Goal: Task Accomplishment & Management: Manage account settings

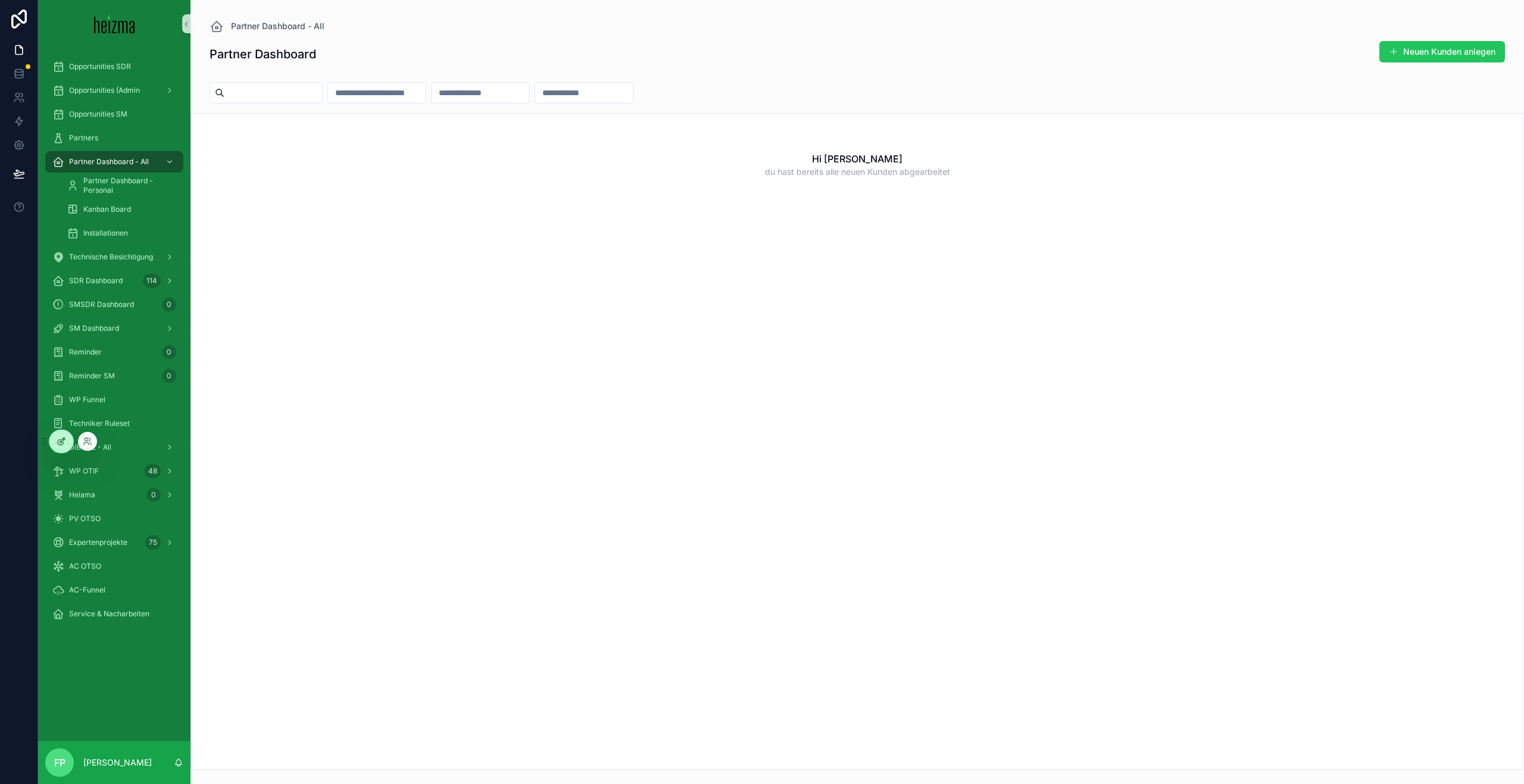
click at [62, 443] on icon at bounding box center [62, 442] width 10 height 10
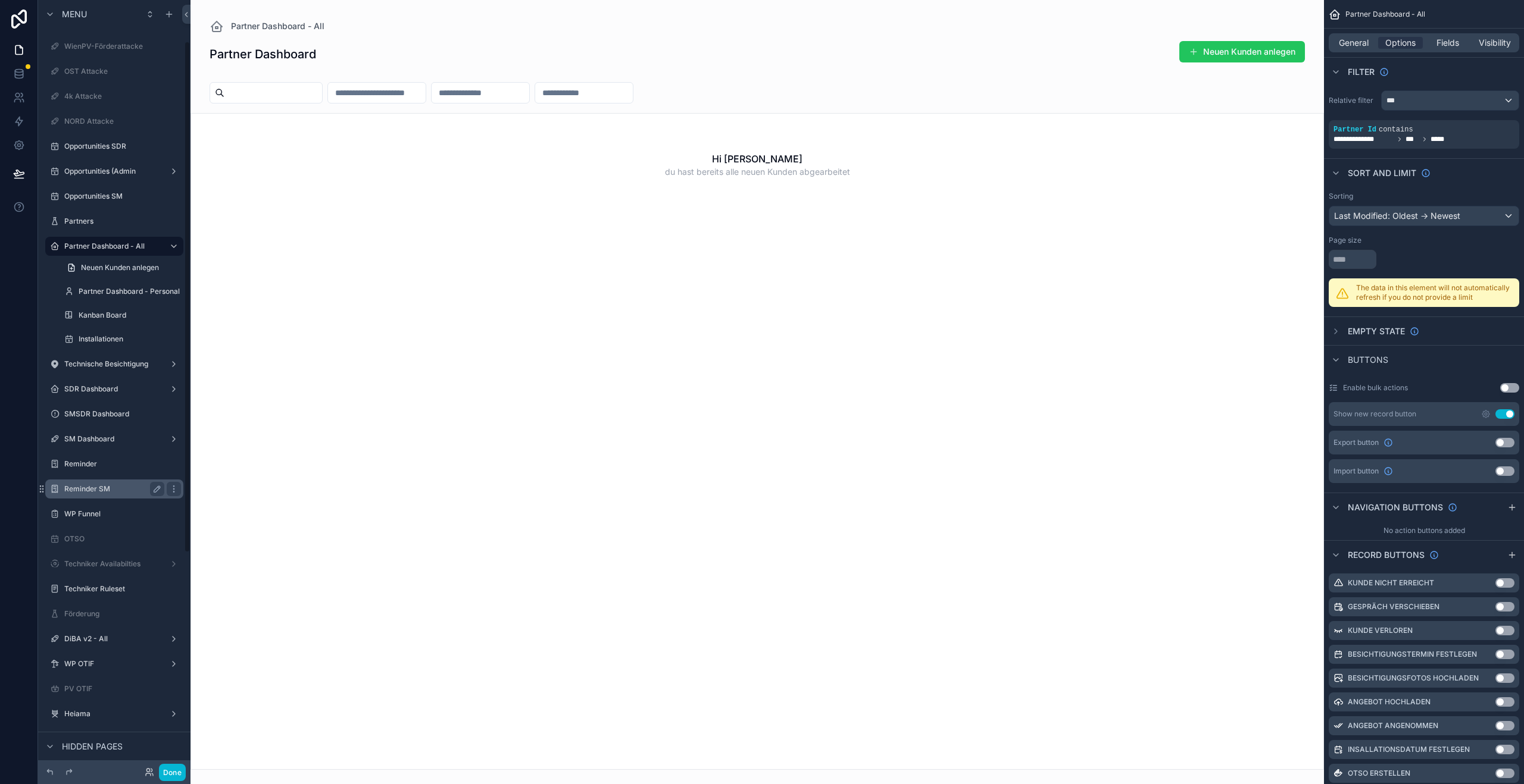
scroll to position [132, 0]
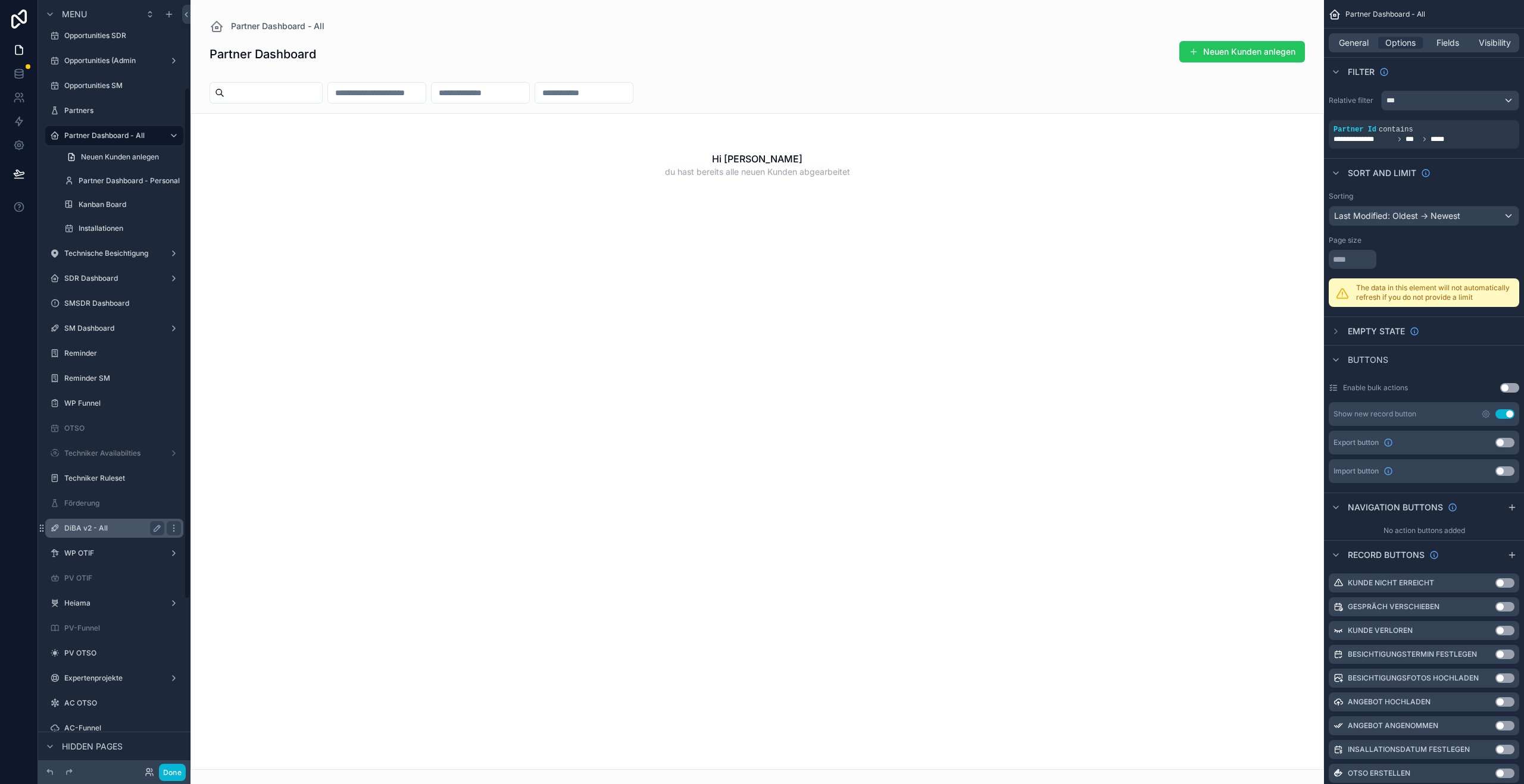
click at [100, 528] on label "DiBA v2 - All" at bounding box center [112, 529] width 95 height 10
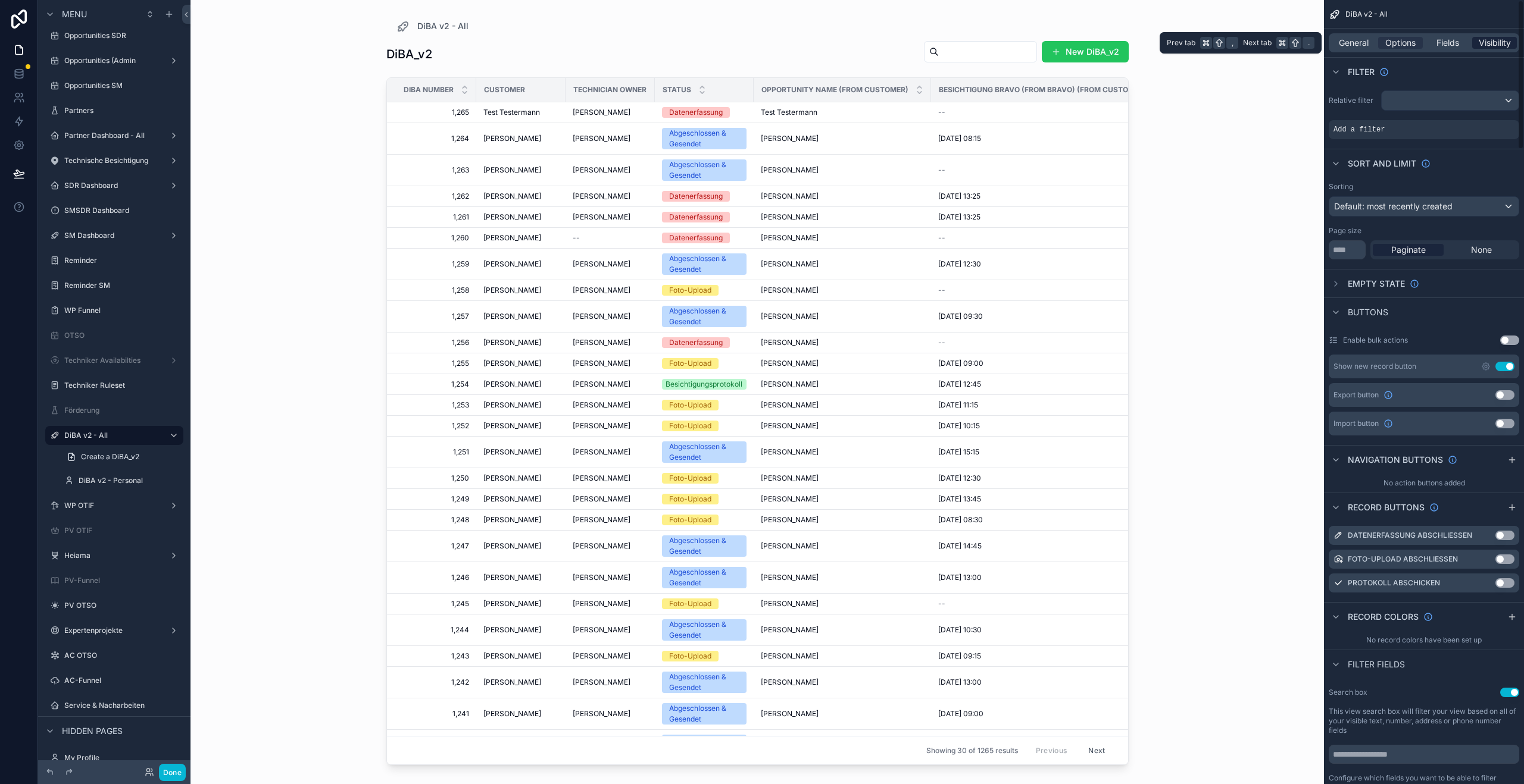
click at [1503, 42] on span "Visibility" at bounding box center [1494, 43] width 32 height 12
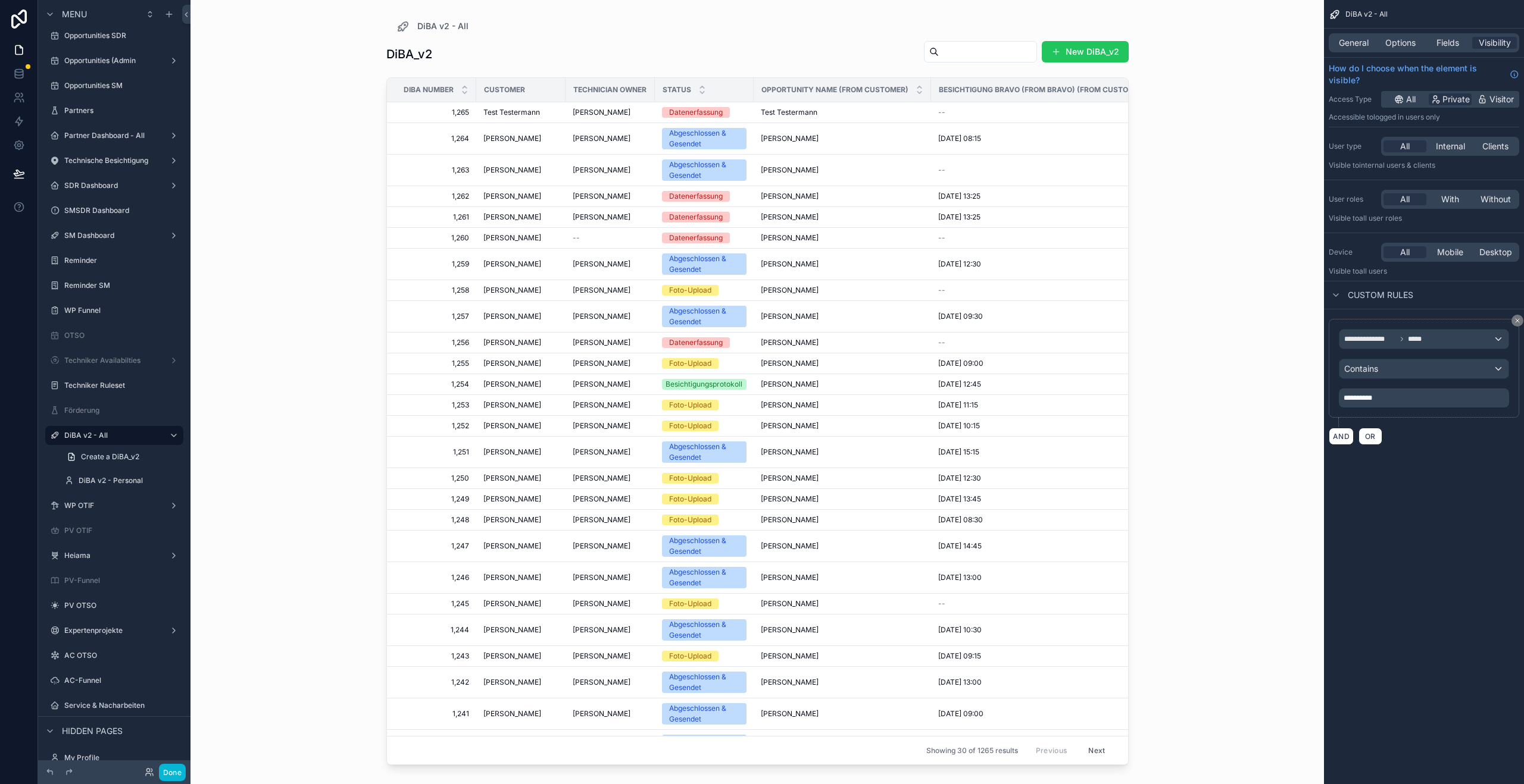
click at [1108, 52] on div "scrollable content" at bounding box center [757, 385] width 761 height 770
click at [1088, 54] on button "New DiBA_v2" at bounding box center [1085, 52] width 87 height 21
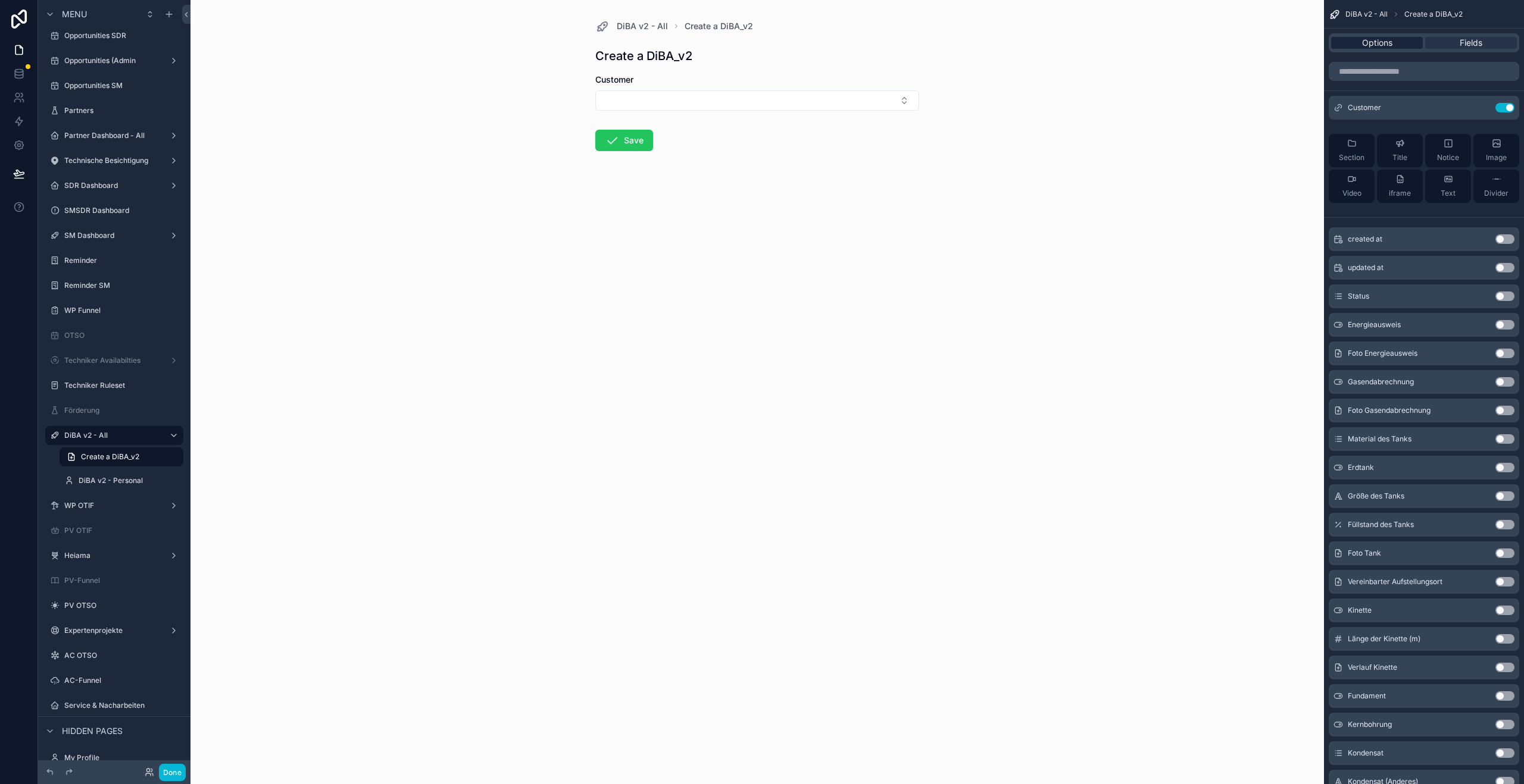
click at [1389, 37] on span "Options" at bounding box center [1377, 43] width 30 height 12
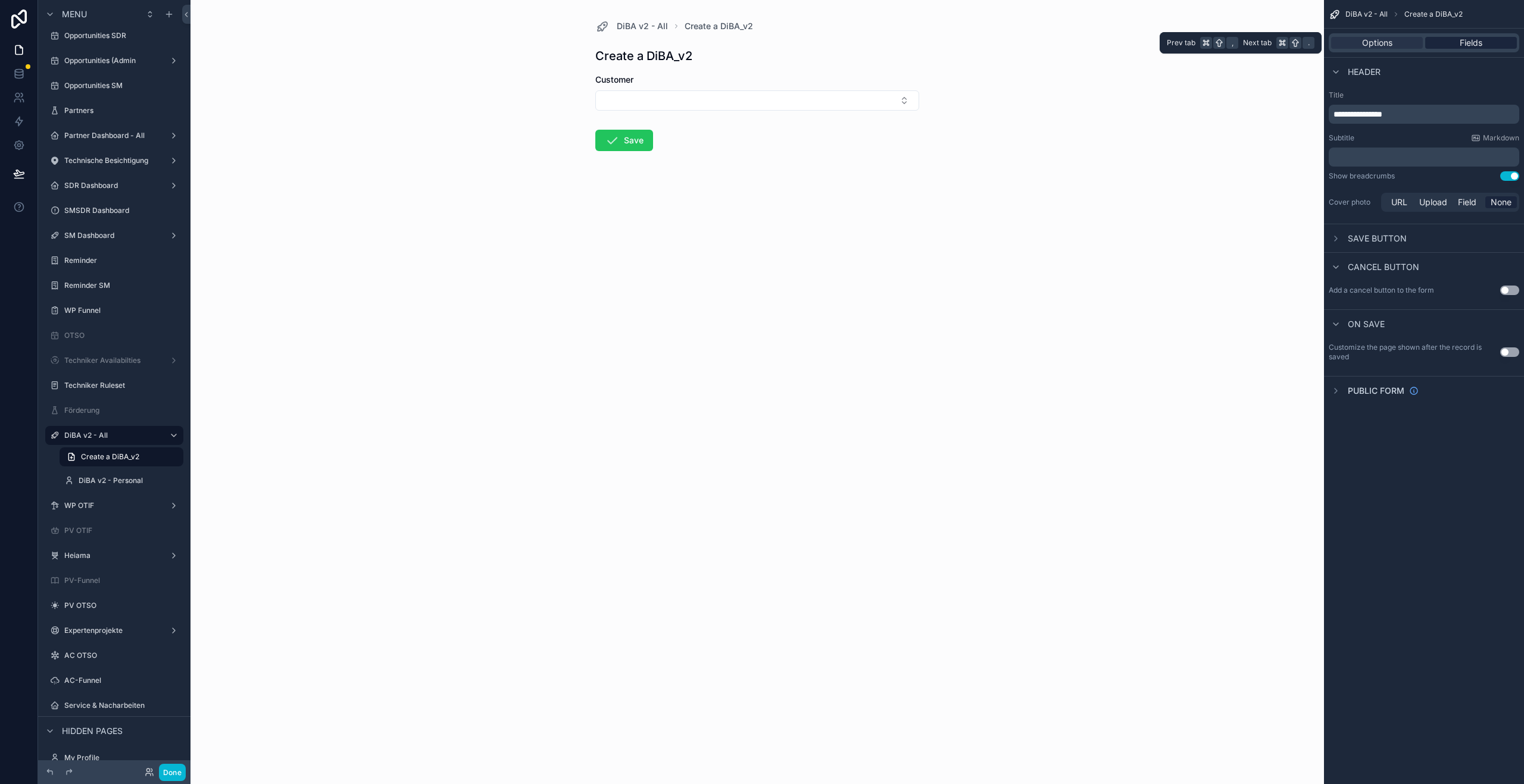
click at [1481, 44] on span "Fields" at bounding box center [1471, 43] width 22 height 12
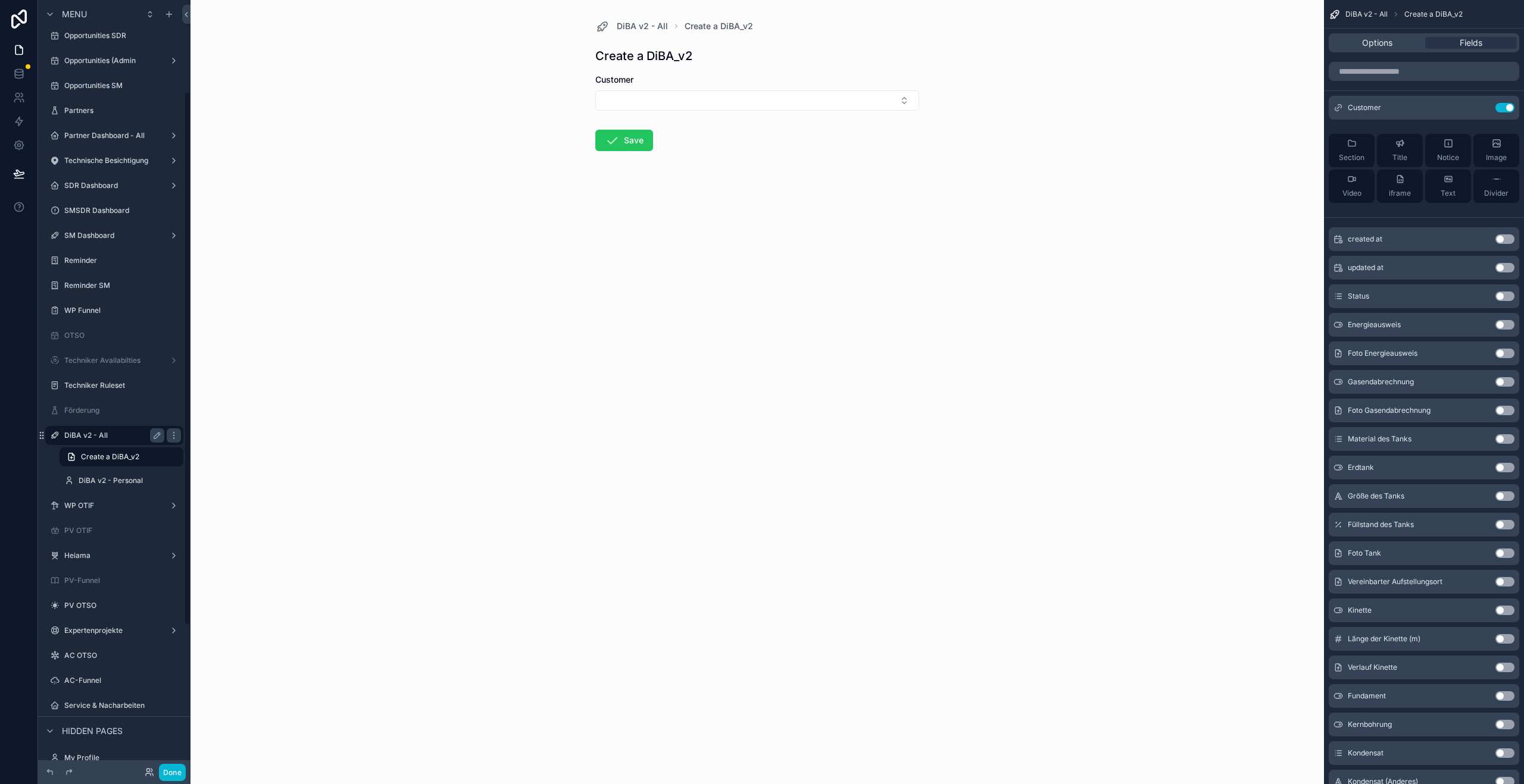
click at [81, 434] on label "DiBA v2 - All" at bounding box center [112, 436] width 95 height 10
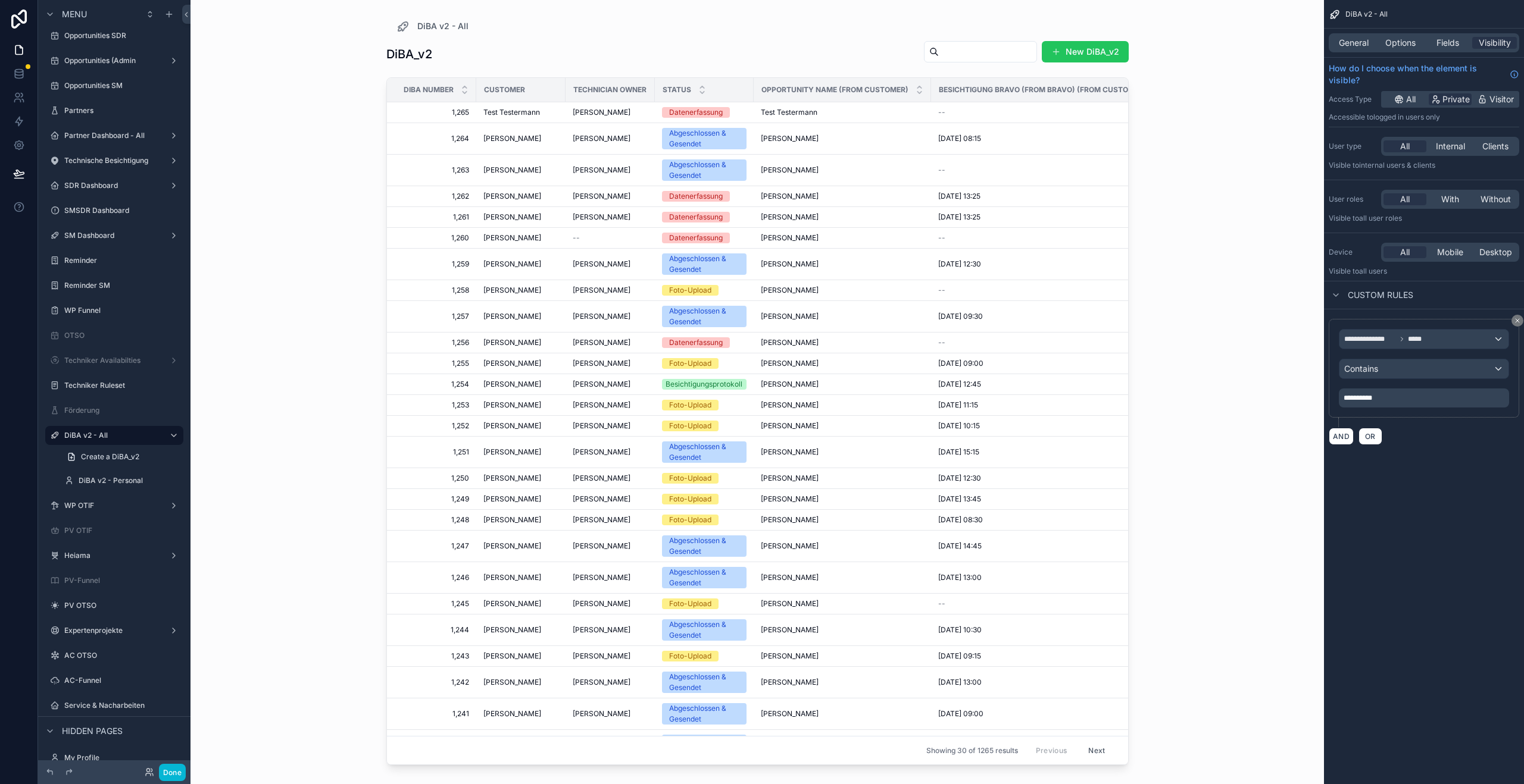
click at [1436, 123] on div "Access Type All Private Visitor Accessible to Logged in users only" at bounding box center [1424, 109] width 190 height 36
click at [1090, 50] on button "New DiBA_v2" at bounding box center [1085, 52] width 87 height 21
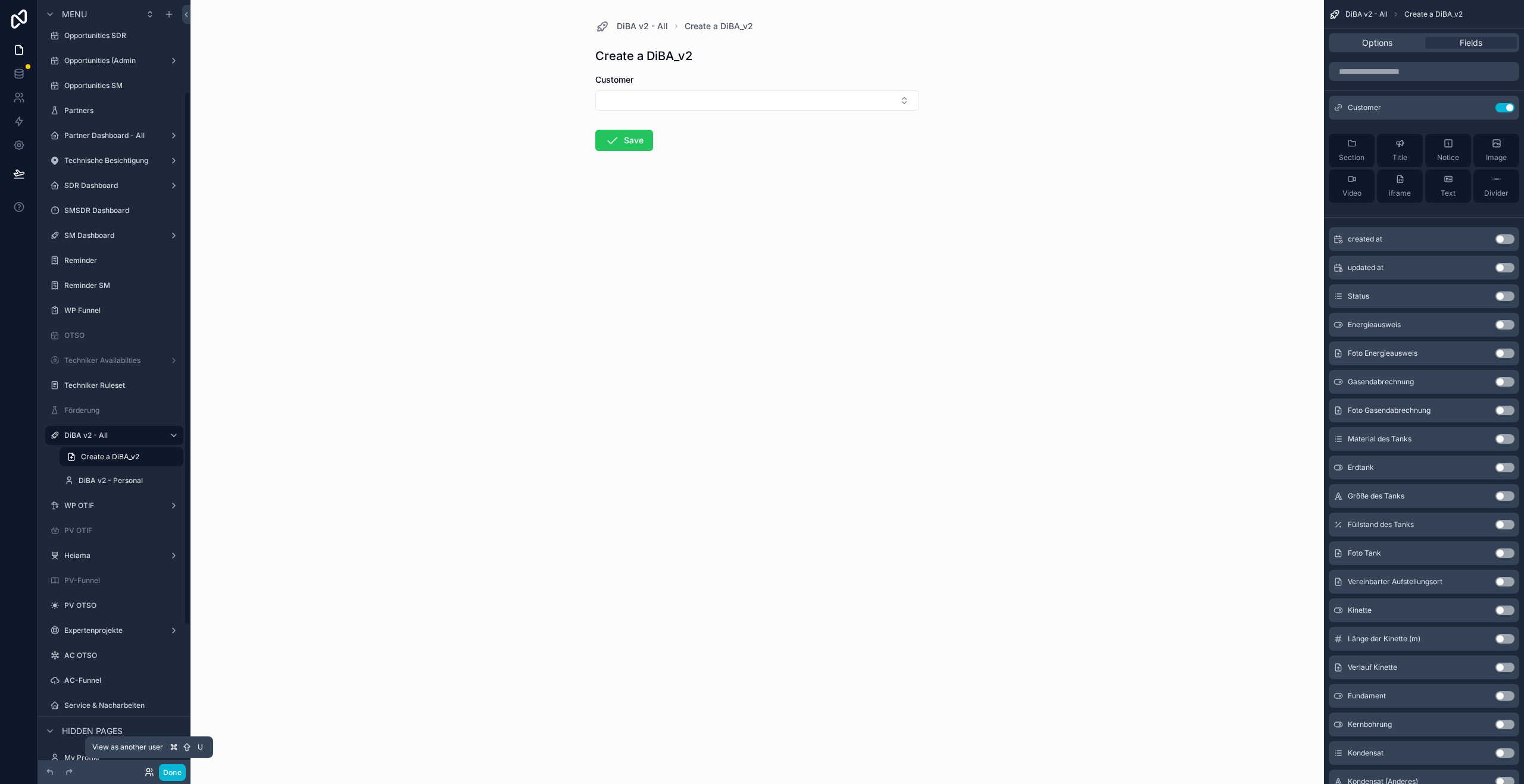
click at [152, 772] on icon at bounding box center [150, 772] width 10 height 10
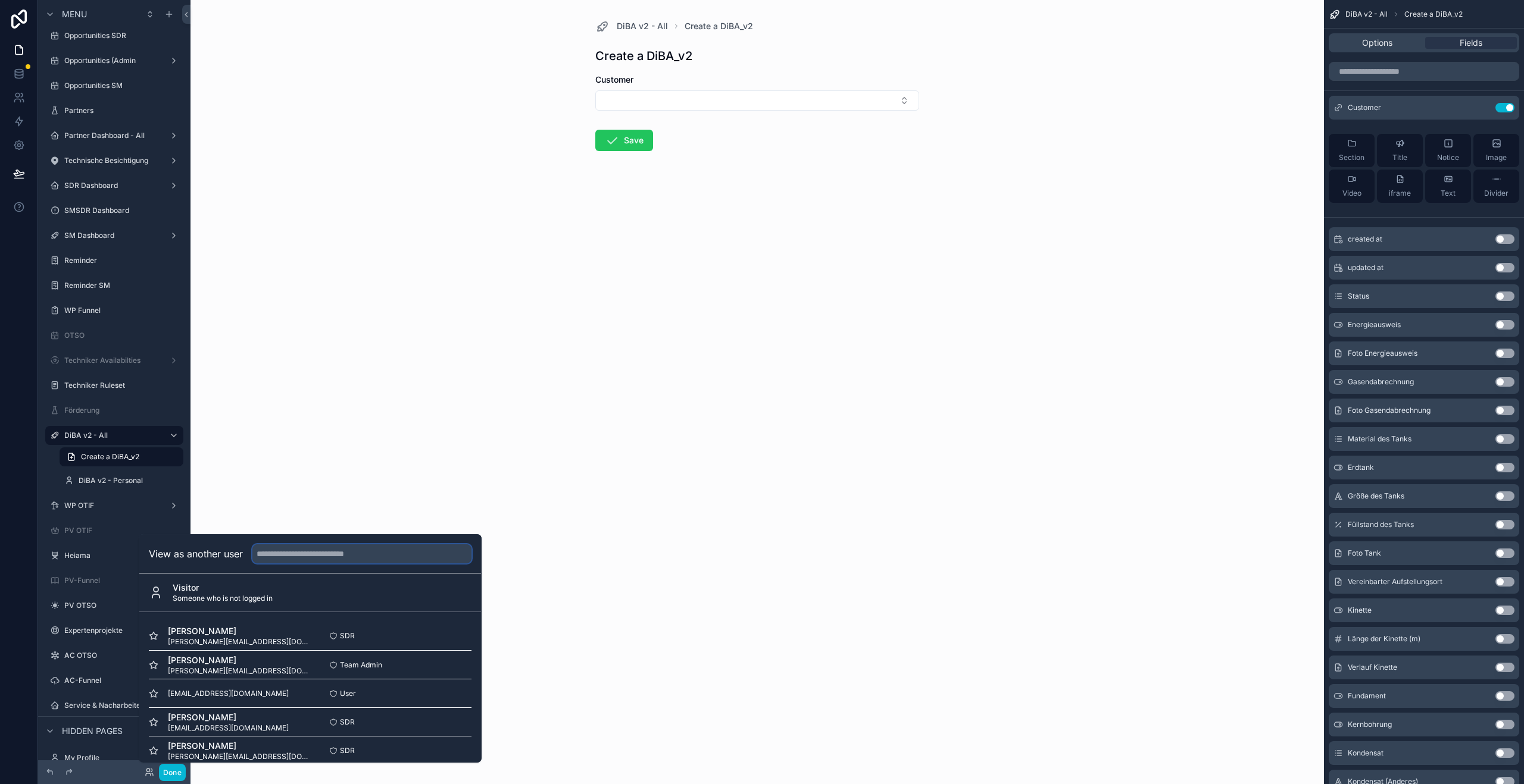
click at [299, 551] on input "text" at bounding box center [362, 554] width 219 height 19
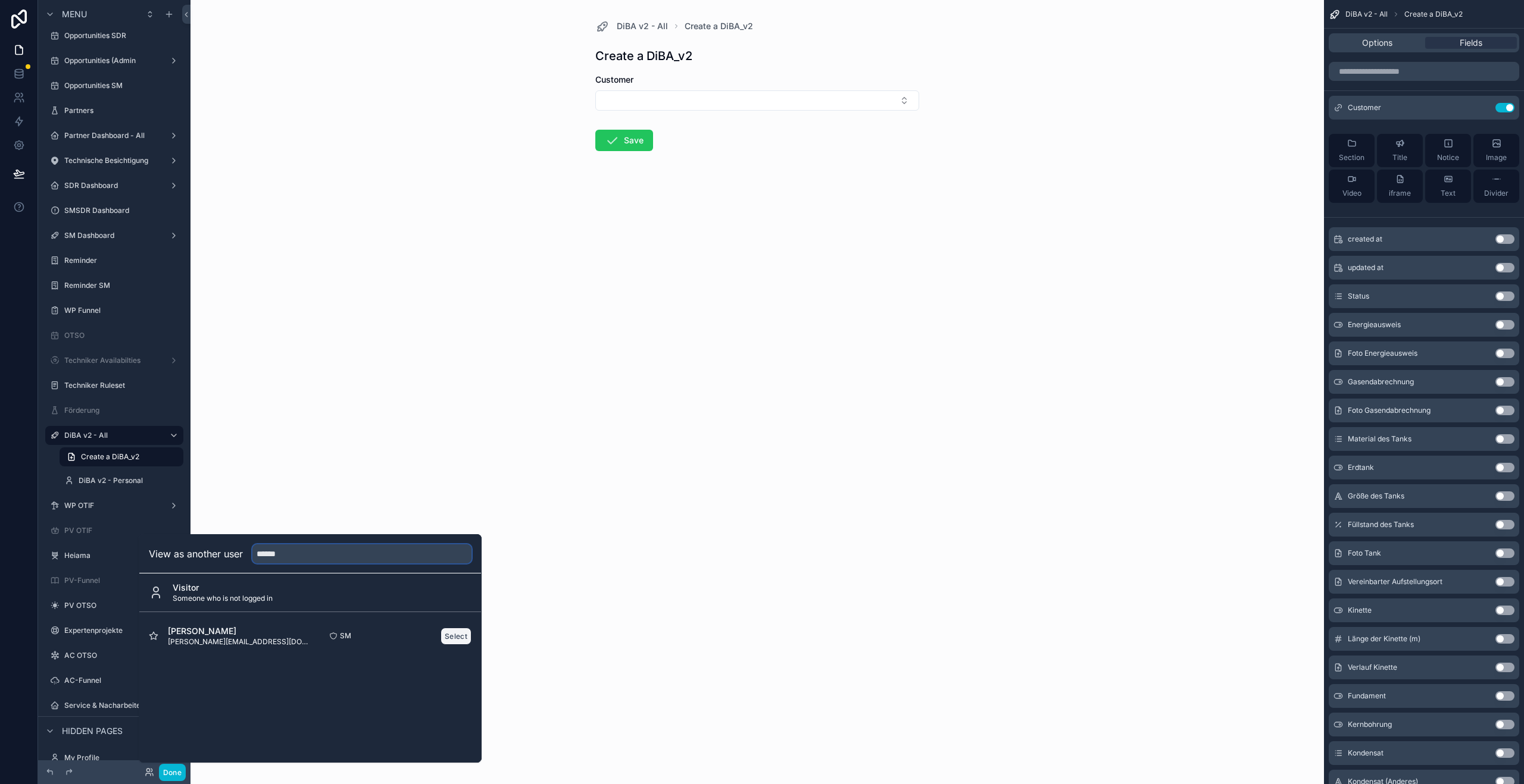
type input "******"
click at [464, 636] on button "Select" at bounding box center [456, 636] width 31 height 17
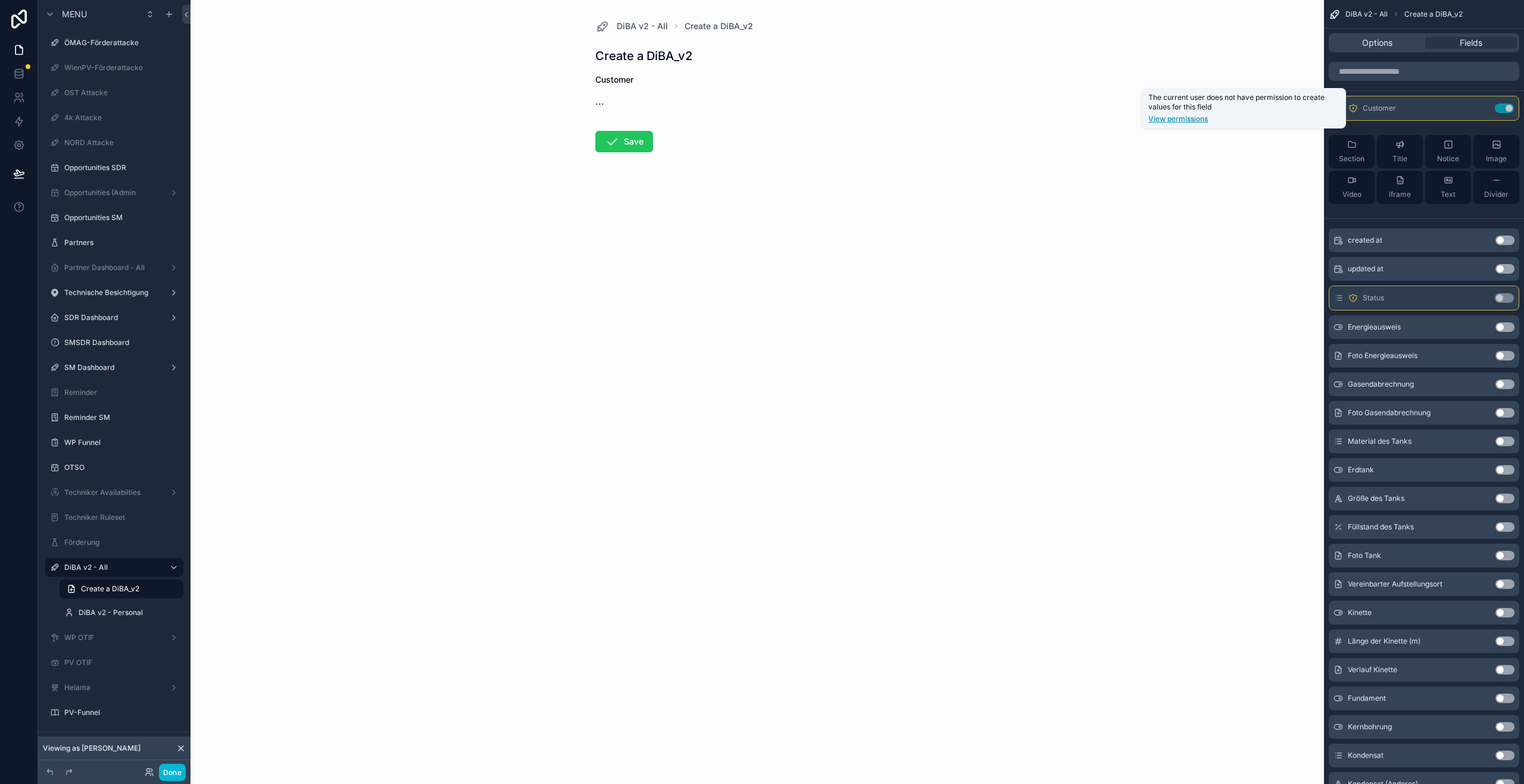
click at [1197, 119] on link "View permissions" at bounding box center [1243, 119] width 190 height 10
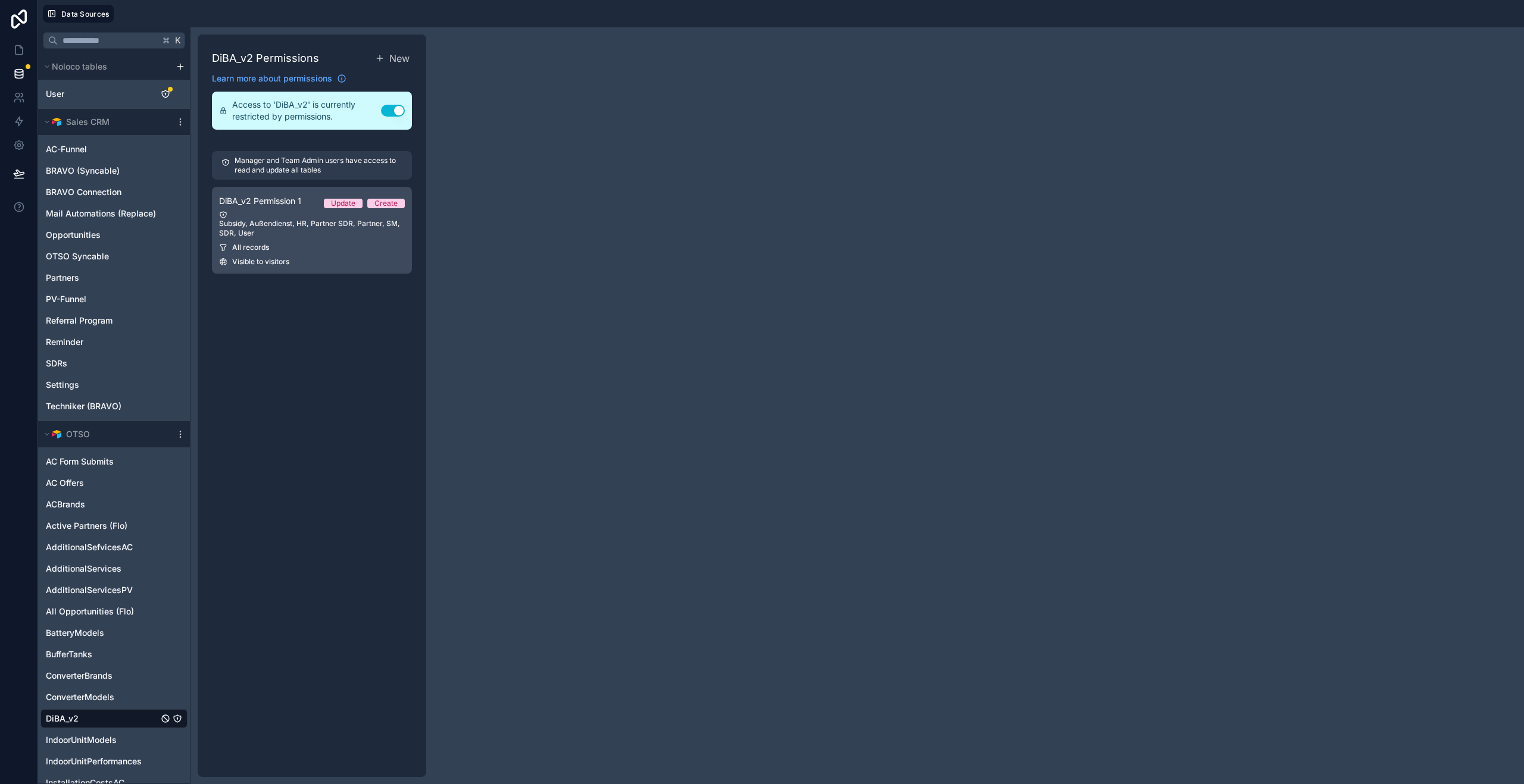
click at [332, 223] on div "Subsidy, Außendienst, HR, Partner SDR, Partner, SM, SDR, User" at bounding box center [312, 224] width 186 height 27
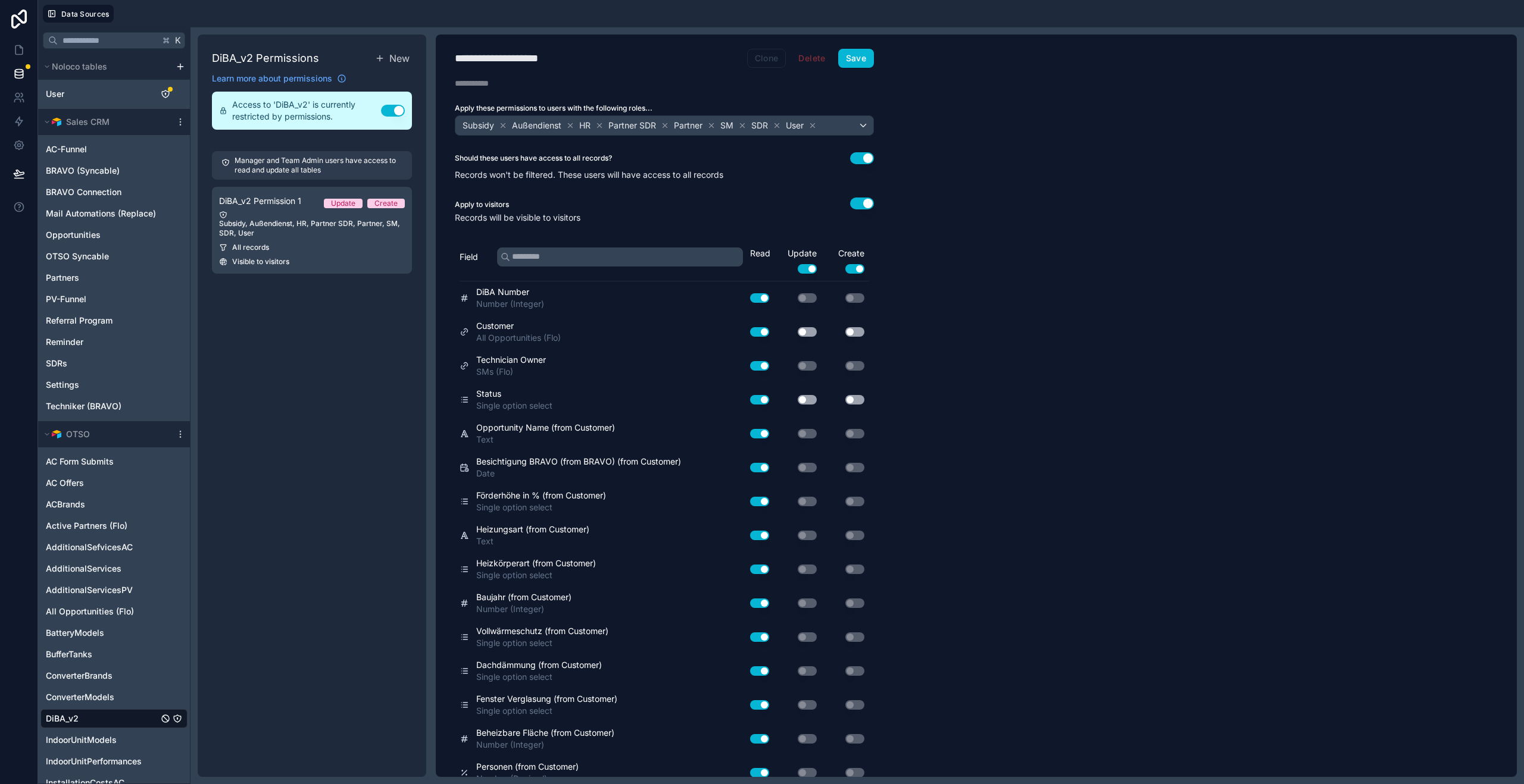
click at [767, 67] on button "Clone" at bounding box center [767, 58] width 39 height 19
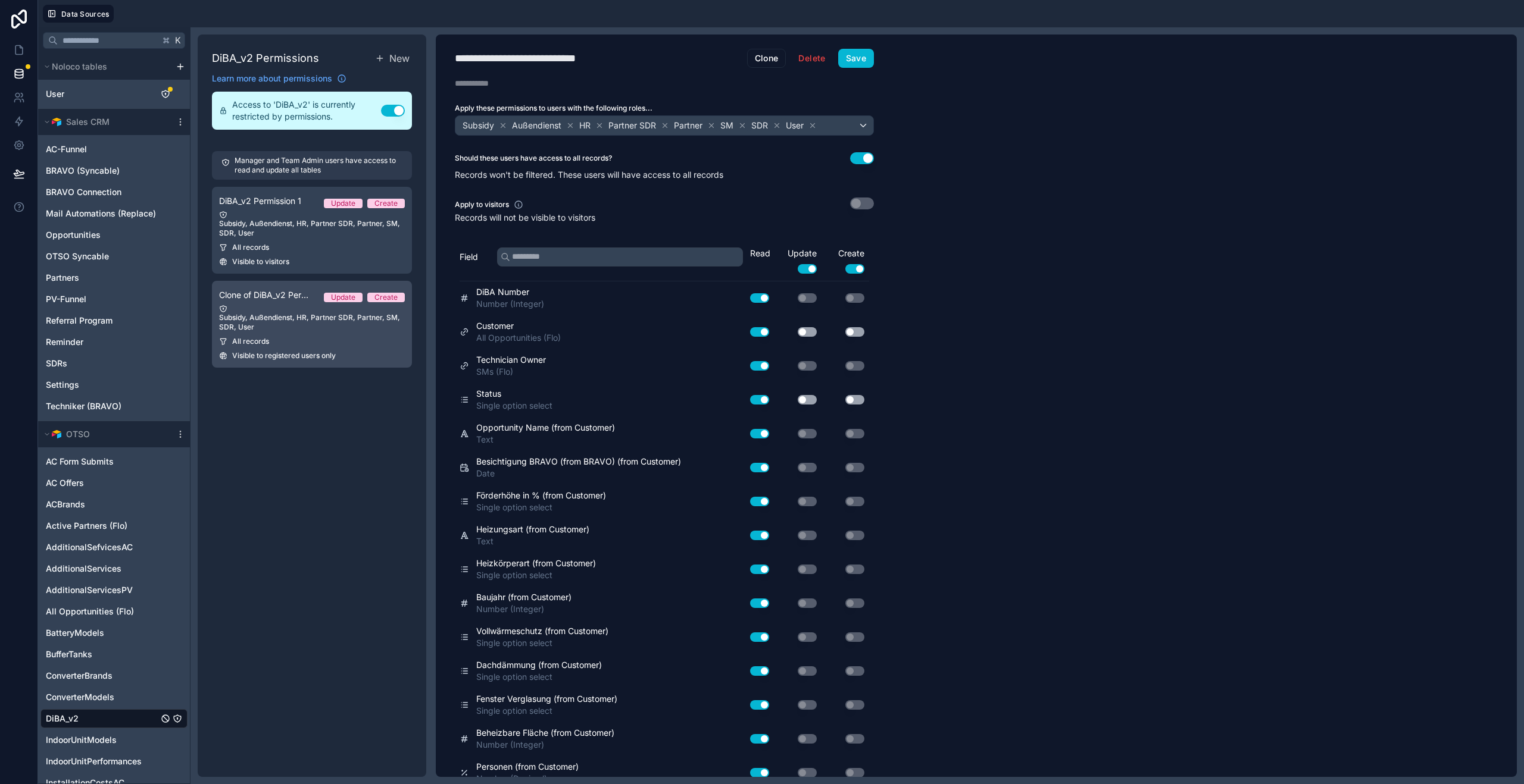
click at [349, 354] on div "Visible to registered users only" at bounding box center [312, 356] width 186 height 10
click at [806, 58] on button "Delete" at bounding box center [811, 58] width 42 height 19
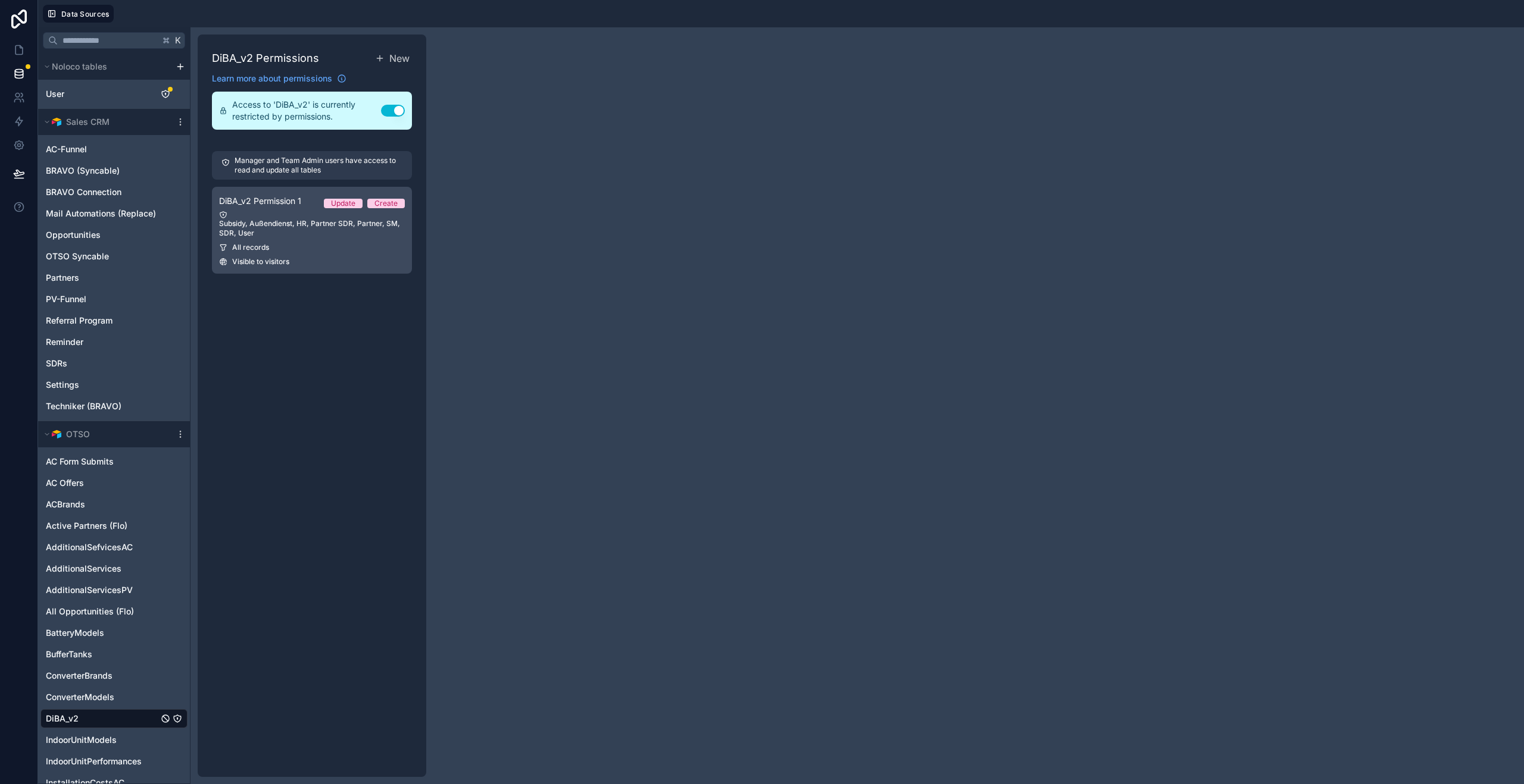
click at [341, 234] on div "Subsidy, Außendienst, HR, Partner SDR, Partner, SM, SDR, User" at bounding box center [312, 224] width 186 height 27
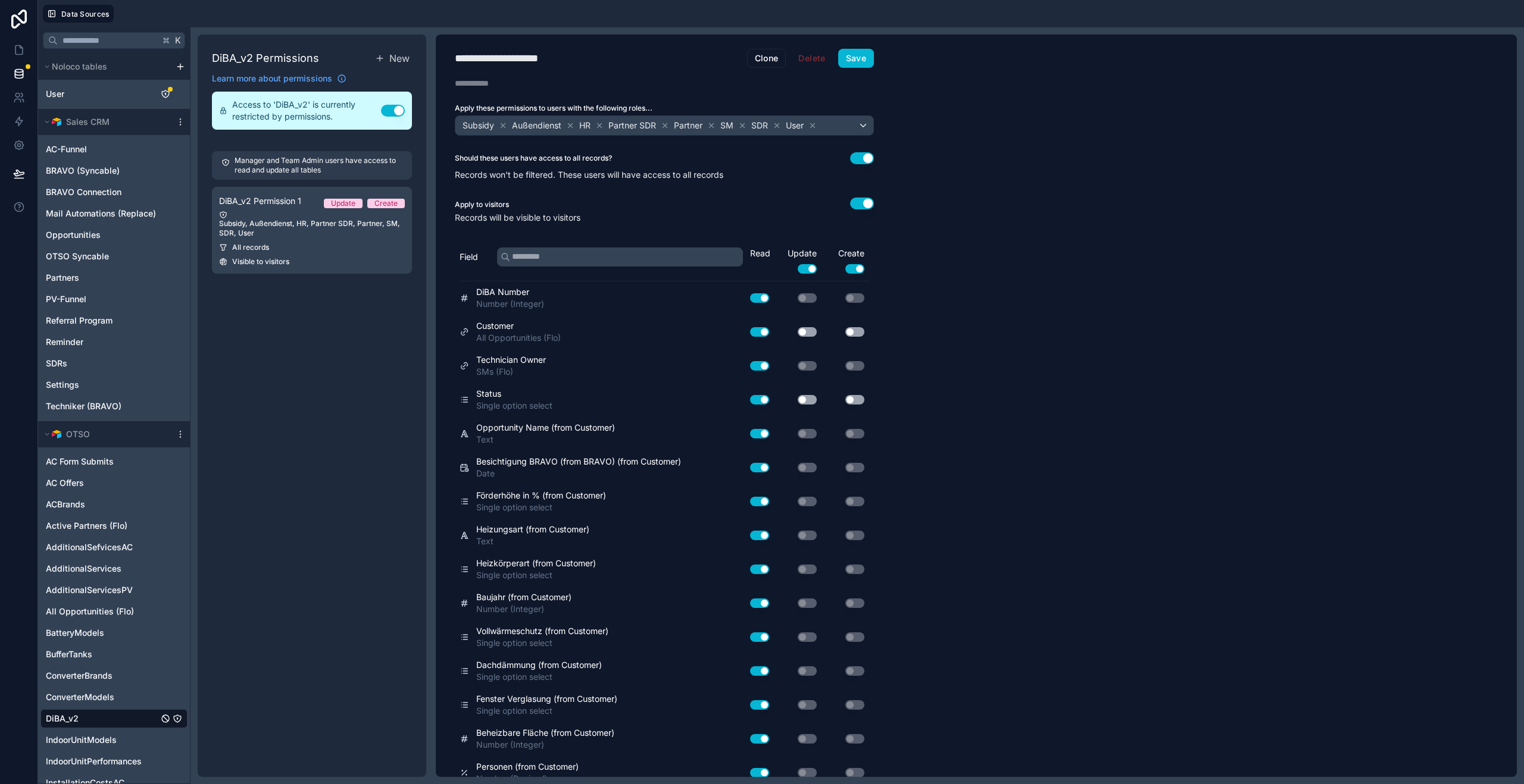
click at [812, 337] on div "Use setting" at bounding box center [797, 332] width 48 height 19
click at [854, 335] on button "Use setting" at bounding box center [854, 332] width 19 height 10
click at [804, 335] on button "Use setting" at bounding box center [806, 332] width 19 height 10
click at [806, 403] on button "Use setting" at bounding box center [806, 400] width 19 height 10
click at [860, 406] on div "Use setting" at bounding box center [845, 400] width 48 height 19
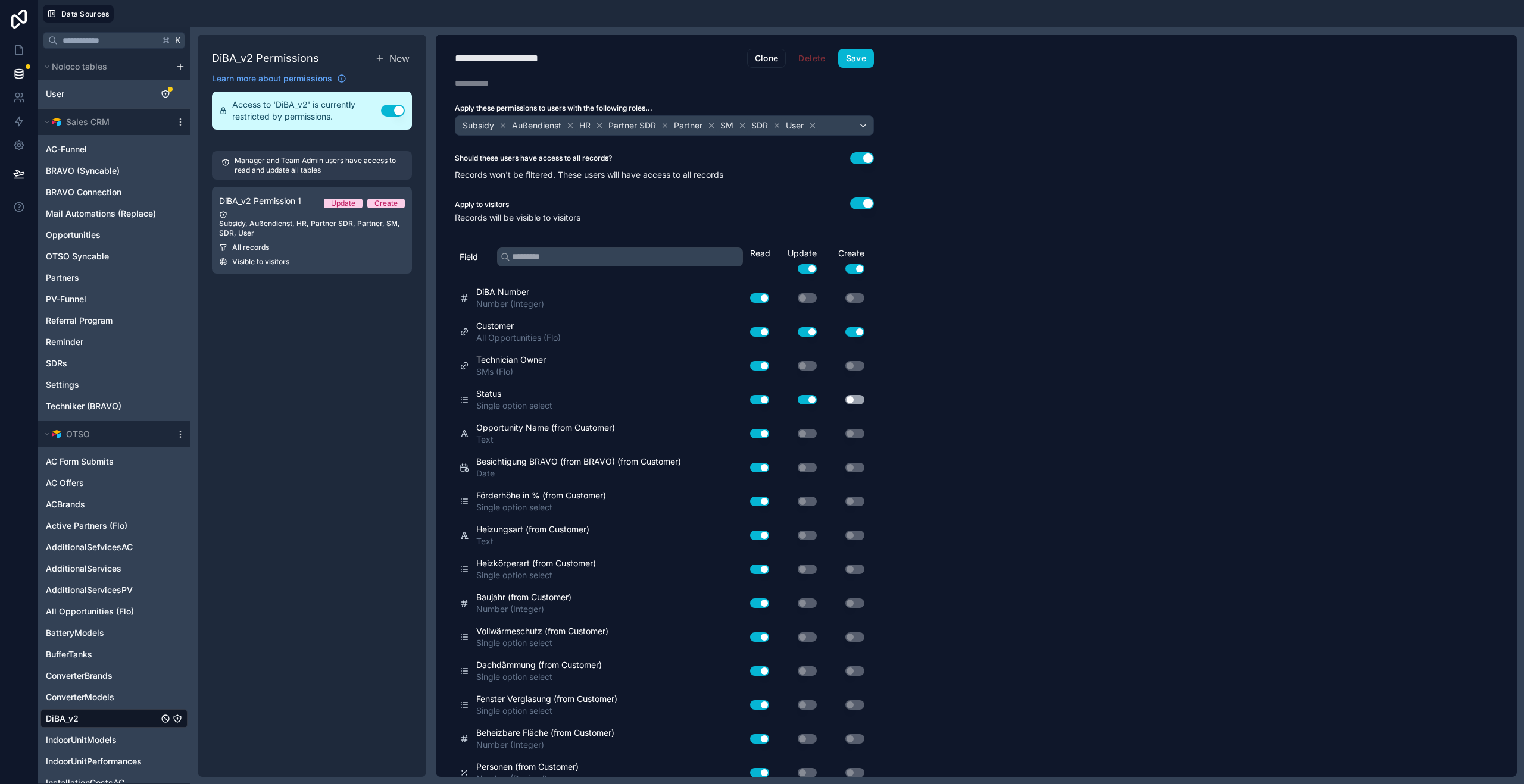
click at [857, 401] on button "Use setting" at bounding box center [854, 400] width 19 height 10
click at [856, 59] on button "Save" at bounding box center [855, 58] width 35 height 19
click at [858, 202] on button "Use setting" at bounding box center [862, 203] width 24 height 12
click at [862, 58] on button "Save" at bounding box center [855, 58] width 35 height 19
click at [918, 115] on div "**********" at bounding box center [977, 406] width 1081 height 743
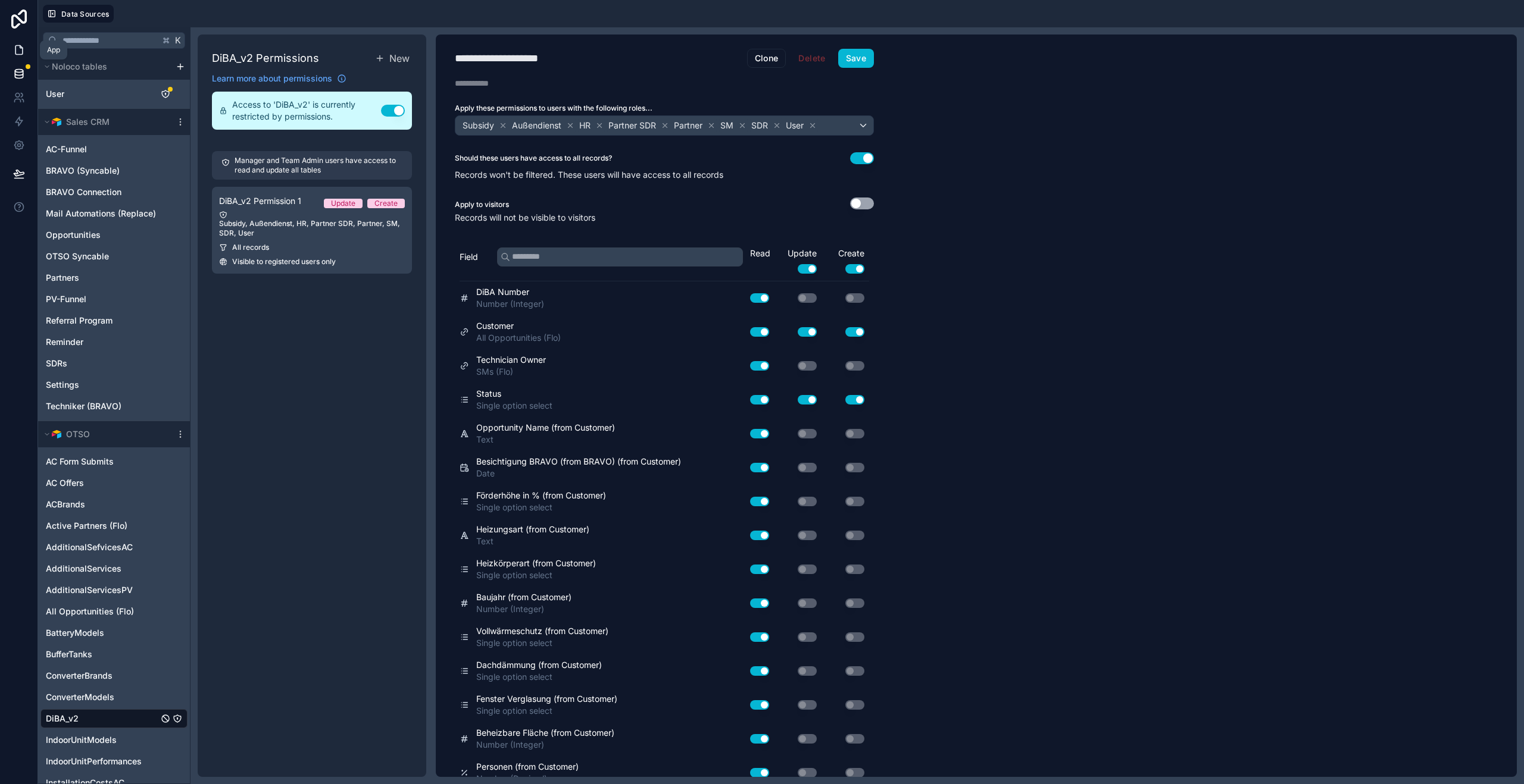
click at [18, 49] on icon at bounding box center [19, 50] width 12 height 12
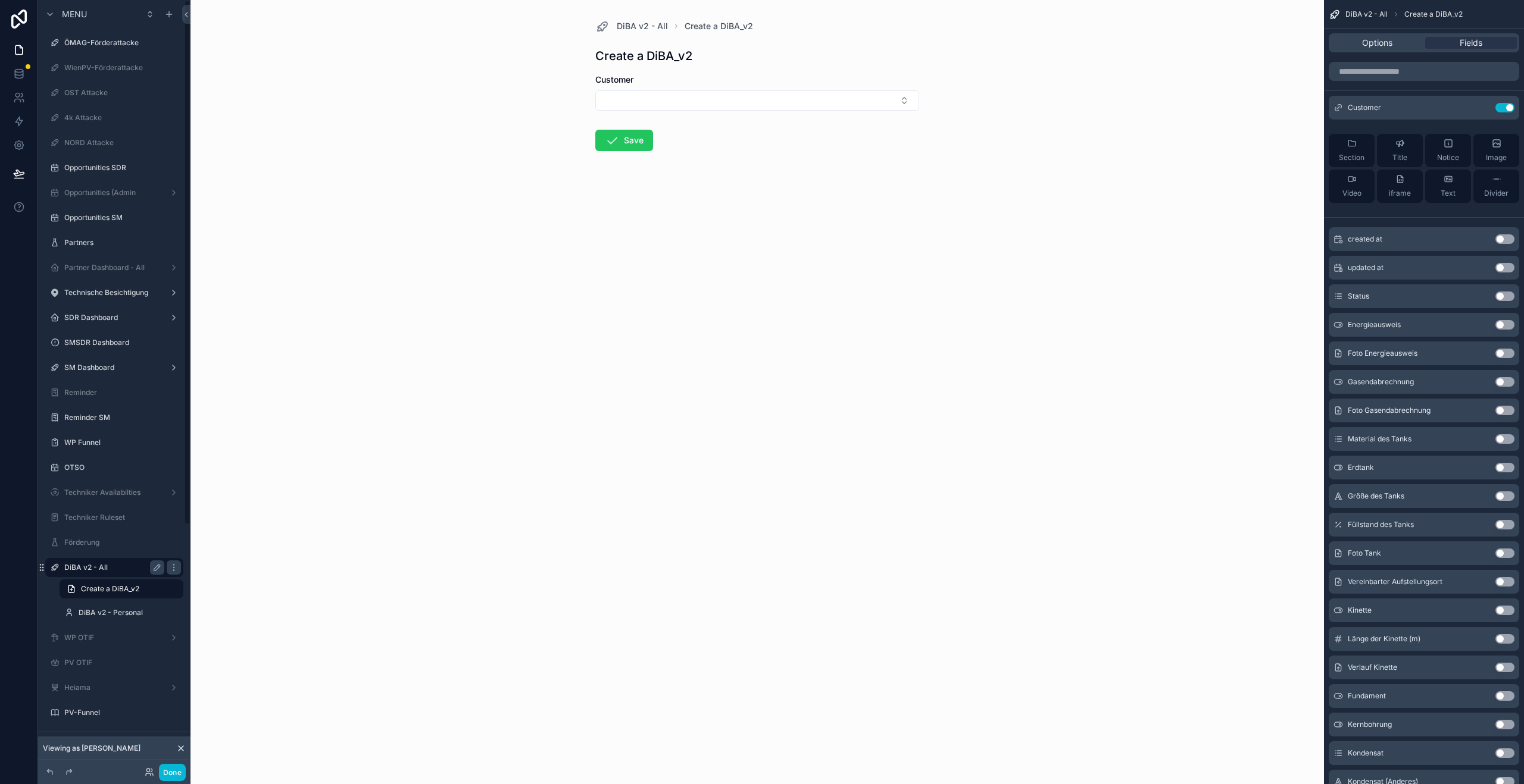
click at [95, 569] on label "DiBA v2 - All" at bounding box center [112, 568] width 95 height 10
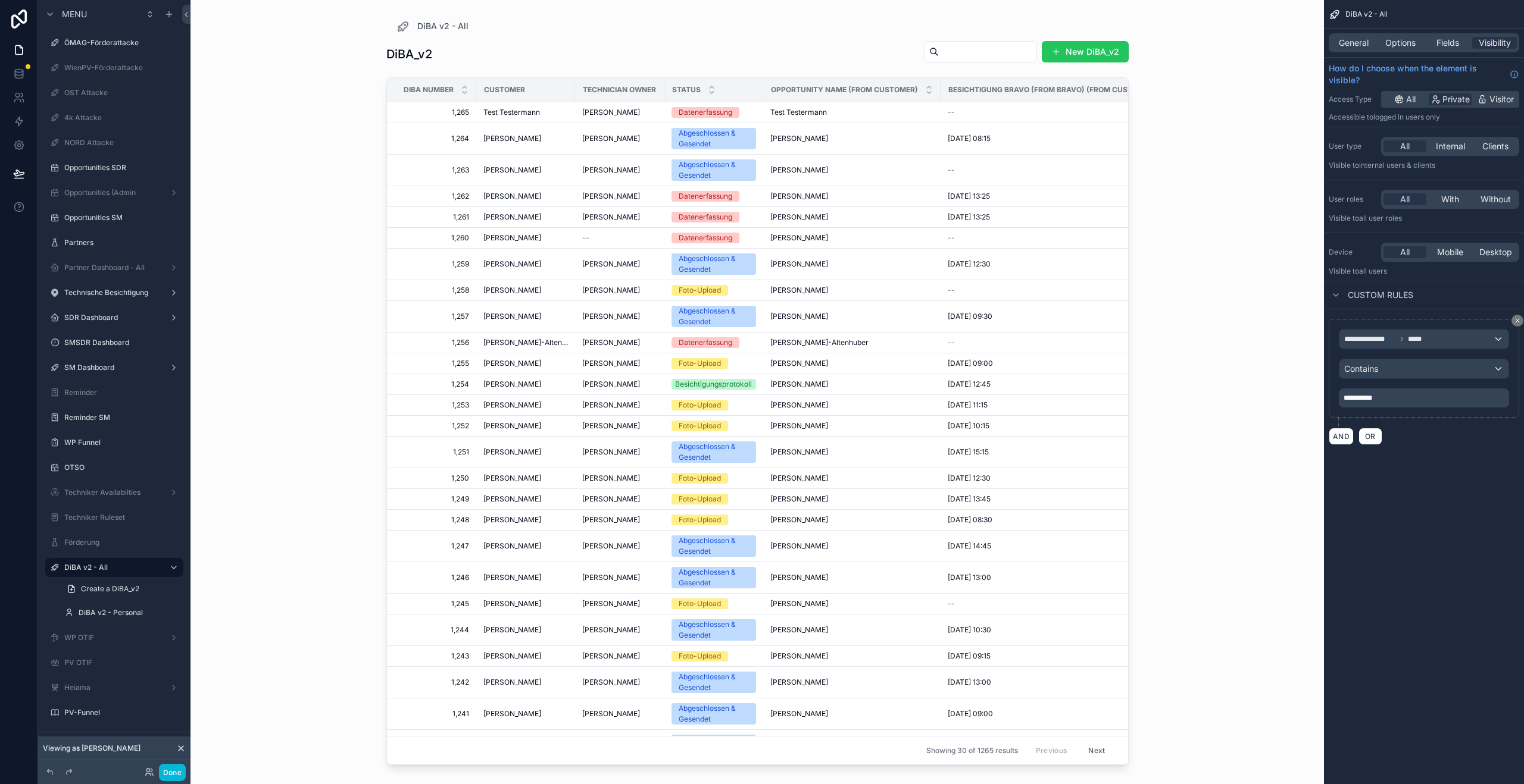
click at [1092, 63] on div "DiBA_v2 New DiBA_v2" at bounding box center [757, 53] width 742 height 27
click at [10, 171] on button at bounding box center [19, 174] width 26 height 34
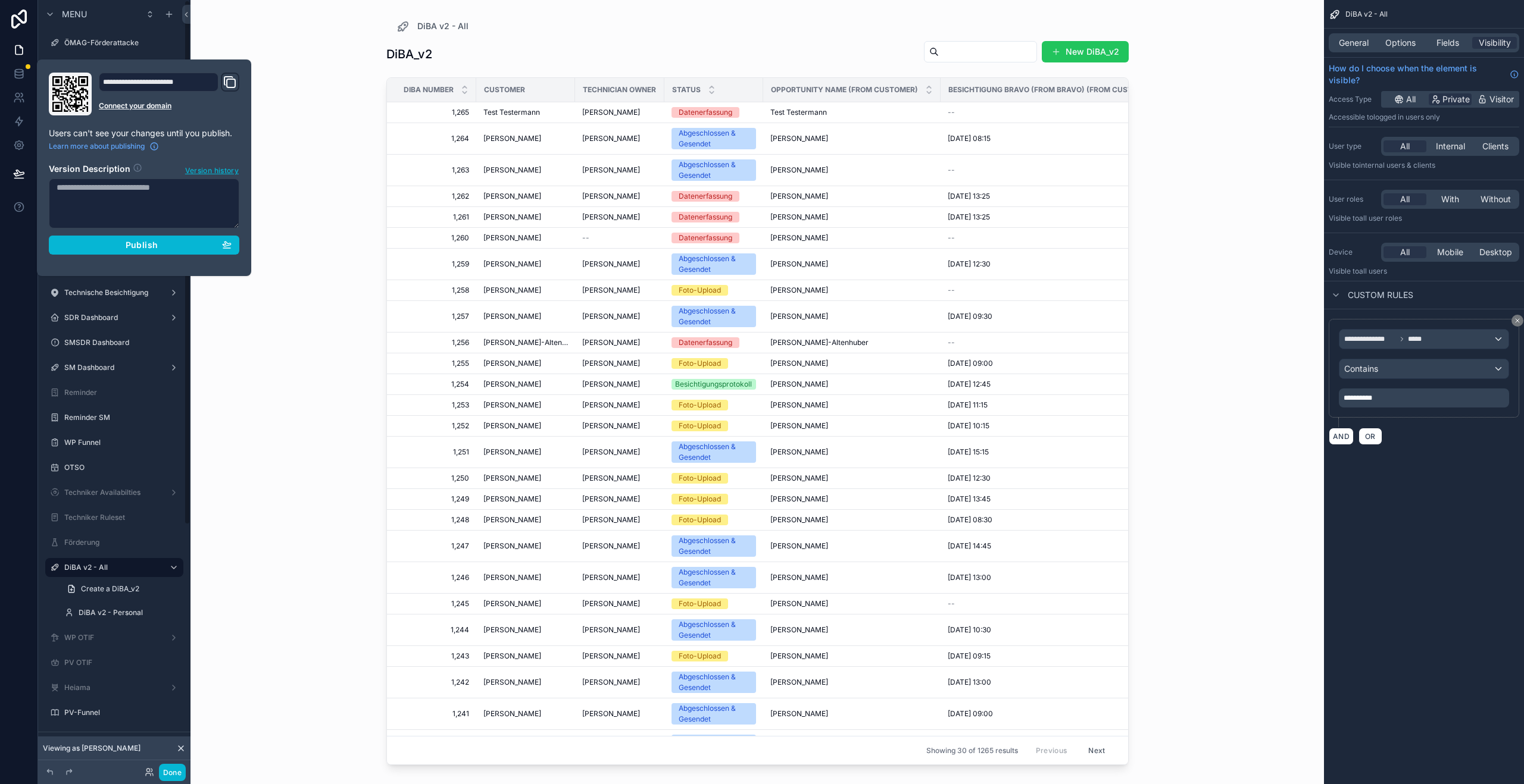
click at [136, 193] on textarea at bounding box center [143, 203] width 190 height 50
type textarea "**********"
click at [142, 256] on div "**********" at bounding box center [144, 167] width 200 height 190
click at [154, 244] on span "Publish" at bounding box center [142, 245] width 32 height 11
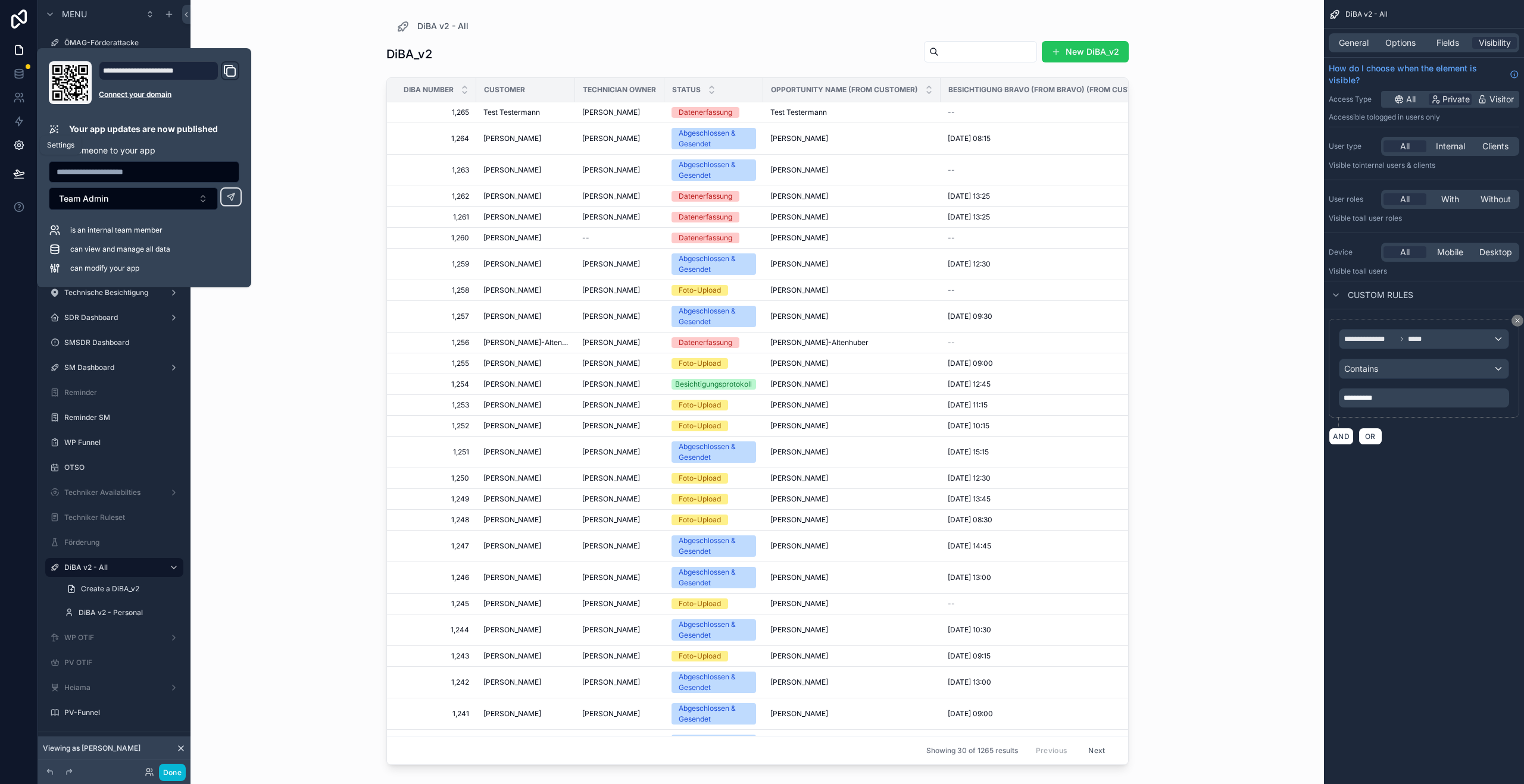
click at [17, 138] on link at bounding box center [19, 145] width 38 height 24
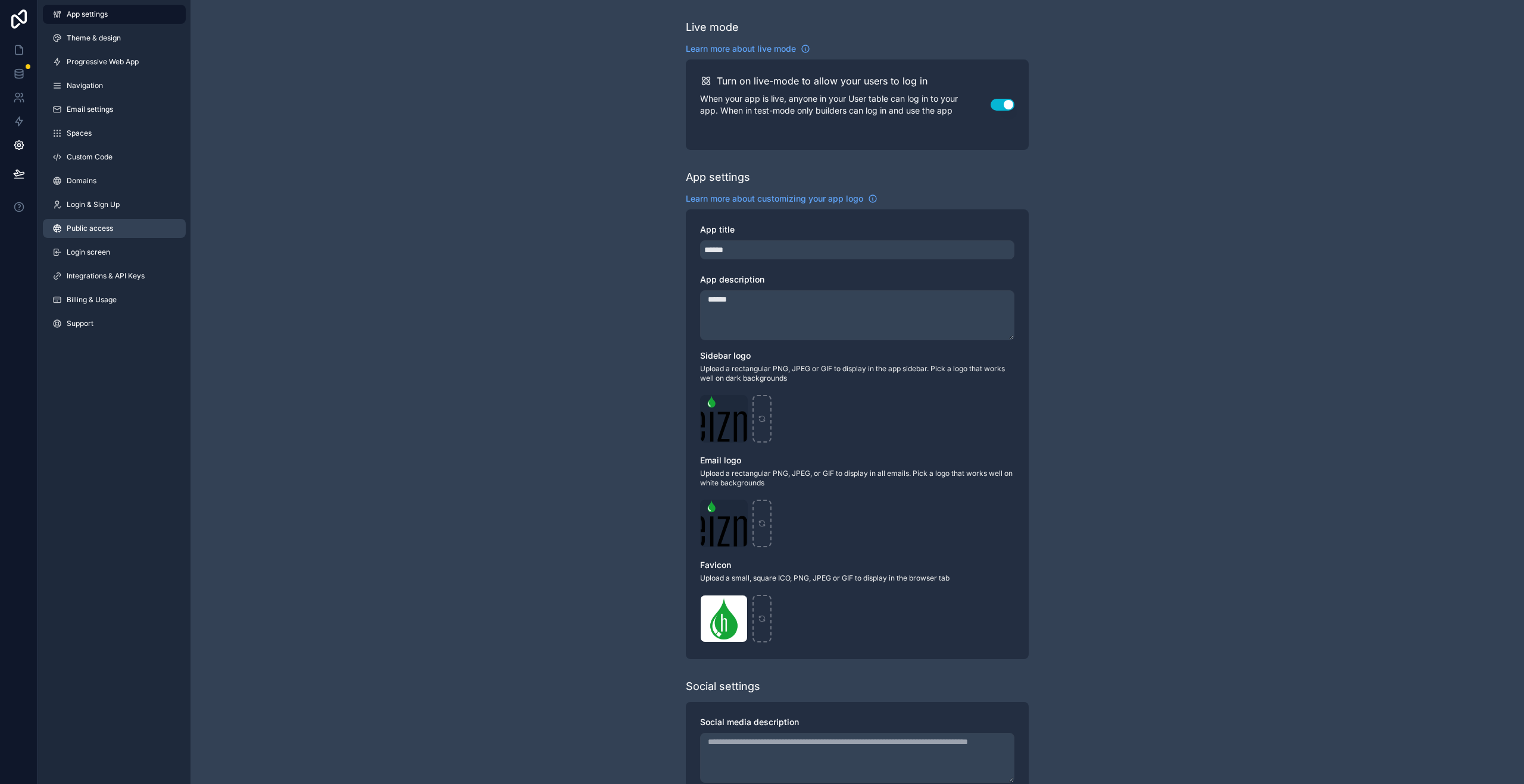
click at [118, 229] on link "Public access" at bounding box center [114, 228] width 143 height 19
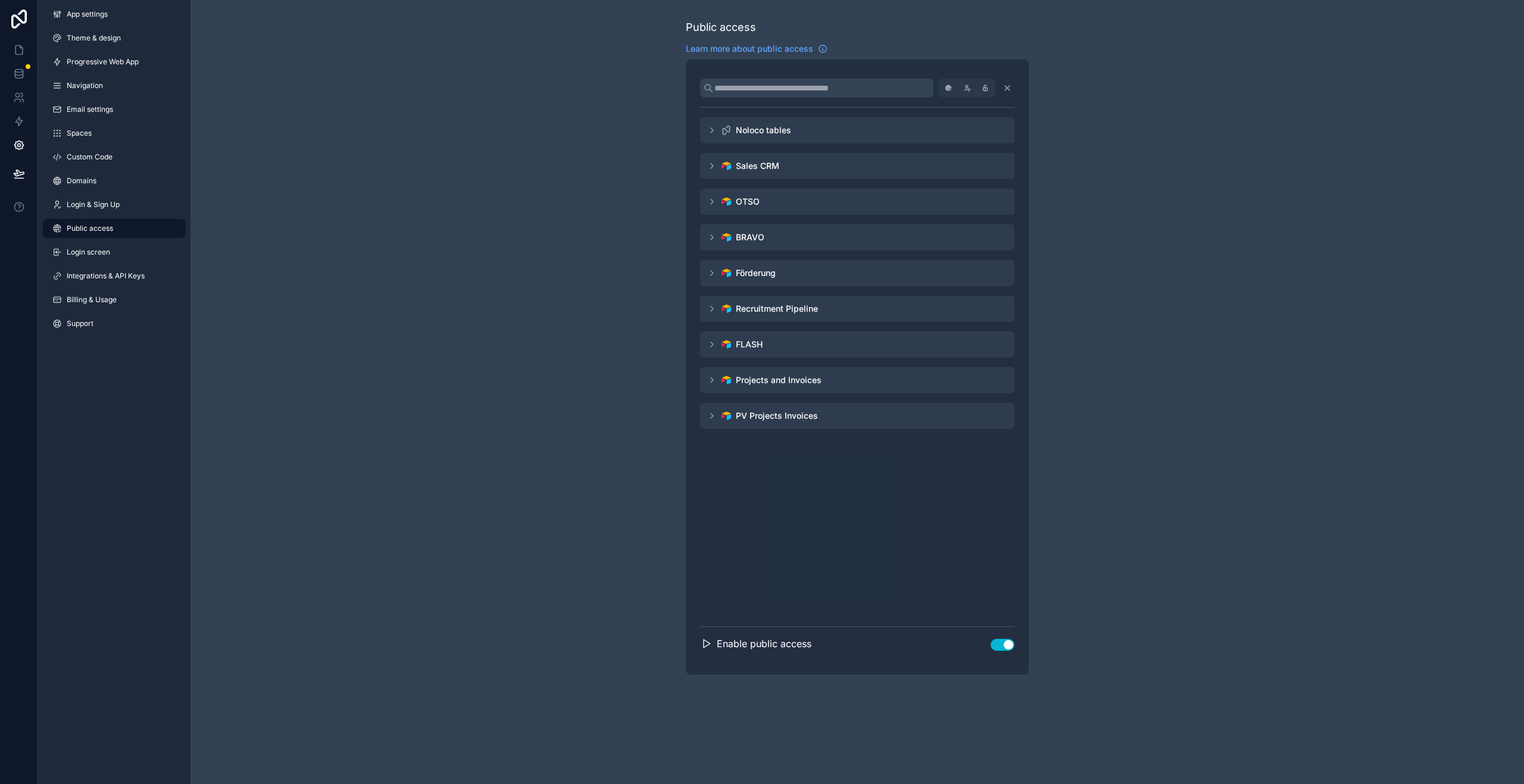
click at [1001, 651] on div "Enable public access Use setting" at bounding box center [857, 648] width 314 height 24
click at [1008, 648] on button "Use setting" at bounding box center [1002, 645] width 24 height 12
